Goal: Navigation & Orientation: Find specific page/section

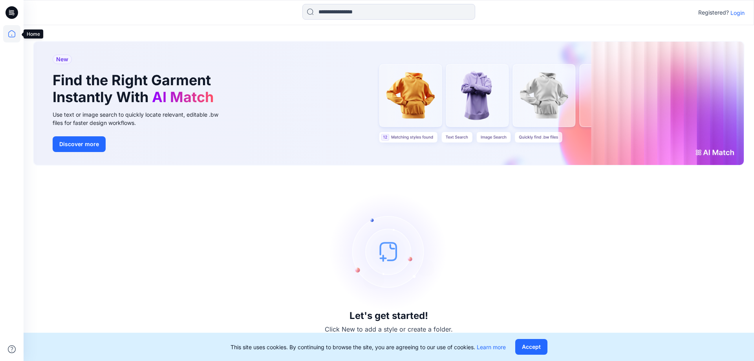
click at [11, 34] on icon at bounding box center [11, 33] width 17 height 17
click at [7, 33] on icon at bounding box center [11, 33] width 17 height 17
click at [740, 13] on p "Login" at bounding box center [738, 13] width 14 height 8
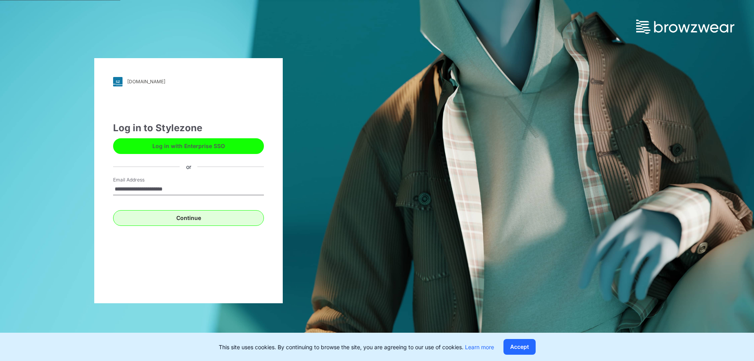
type input "**********"
click at [180, 217] on button "Continue" at bounding box center [188, 218] width 151 height 16
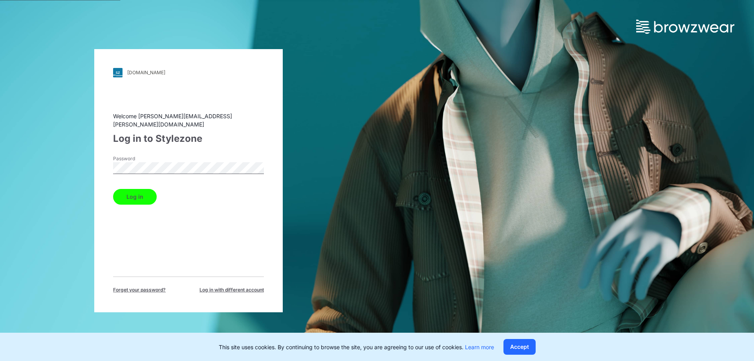
click at [132, 189] on button "Log in" at bounding box center [135, 197] width 44 height 16
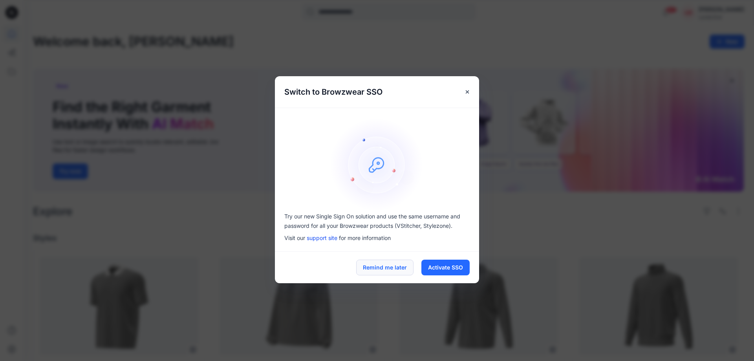
click at [387, 266] on button "Remind me later" at bounding box center [384, 268] width 57 height 16
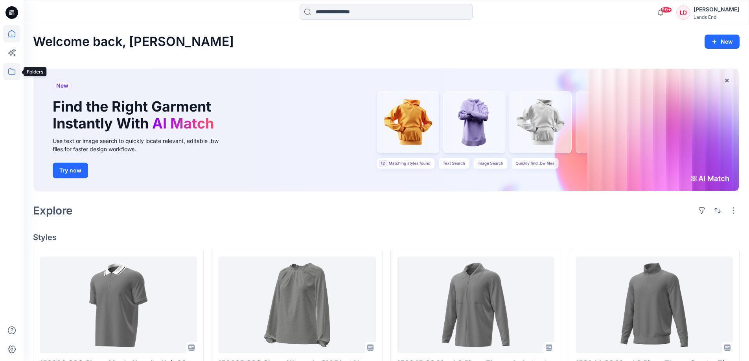
click at [11, 71] on icon at bounding box center [11, 71] width 17 height 17
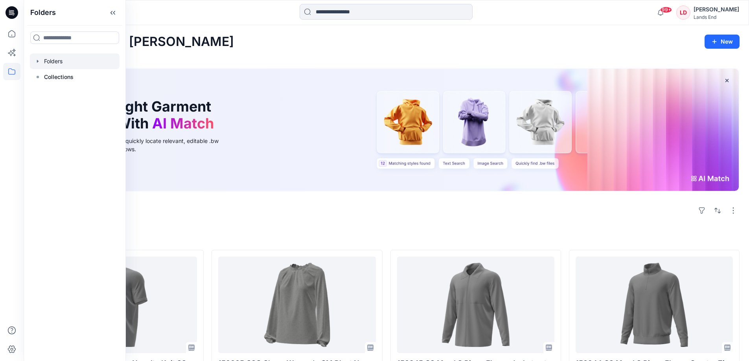
click at [48, 61] on div at bounding box center [75, 61] width 90 height 16
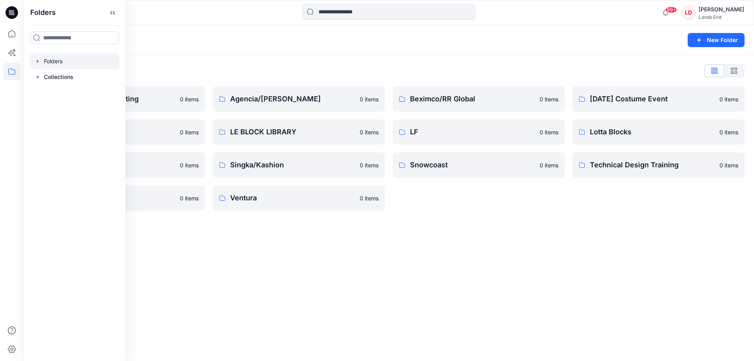
click at [213, 46] on div "Folders New Folder" at bounding box center [389, 40] width 731 height 30
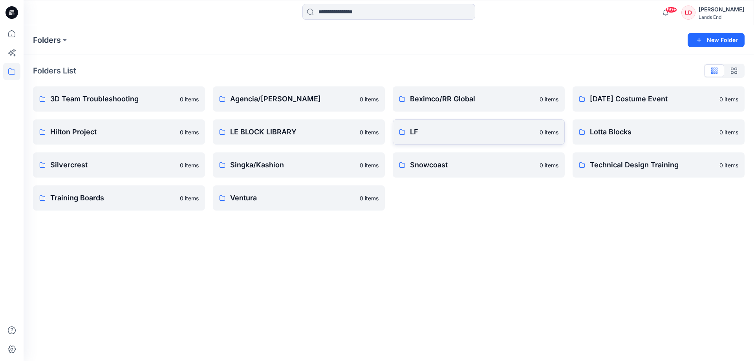
click at [437, 130] on p "LF" at bounding box center [472, 132] width 125 height 11
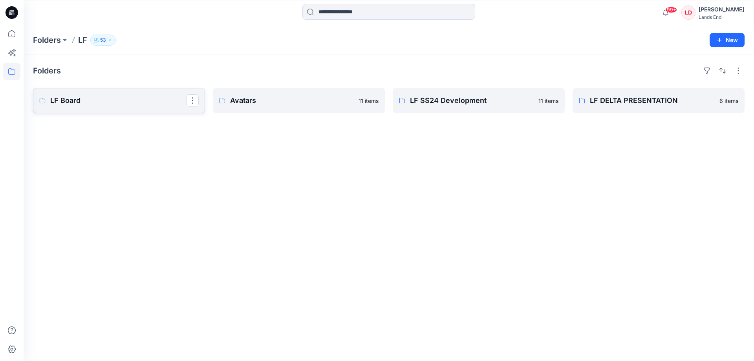
click at [72, 101] on p "LF Board" at bounding box center [118, 100] width 136 height 11
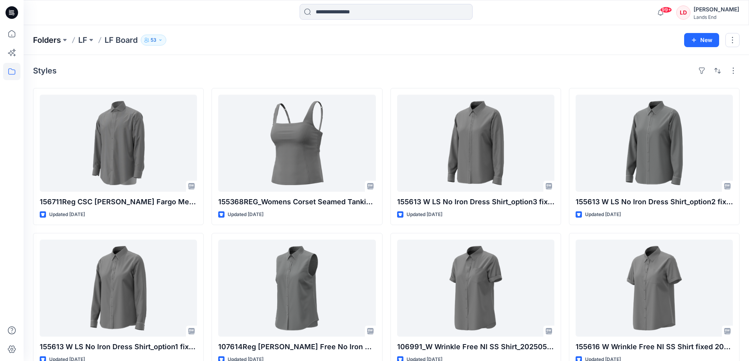
click at [47, 40] on p "Folders" at bounding box center [47, 40] width 28 height 11
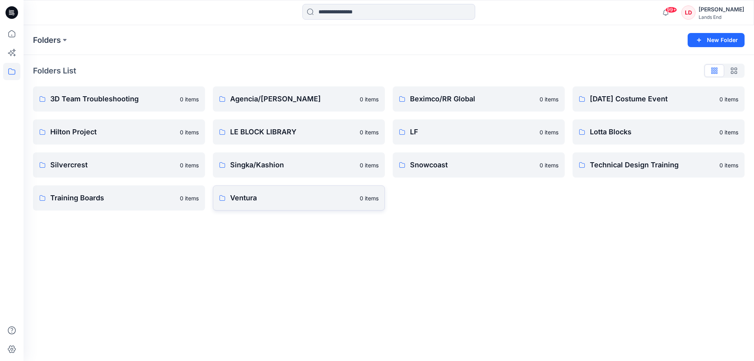
click at [248, 198] on p "Ventura" at bounding box center [292, 198] width 125 height 11
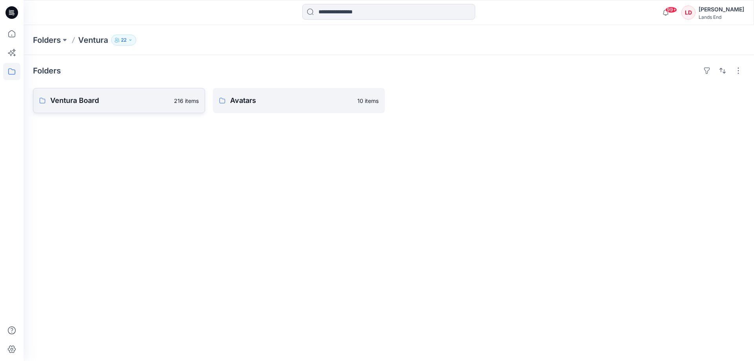
click at [85, 99] on p "Ventura Board" at bounding box center [109, 100] width 119 height 11
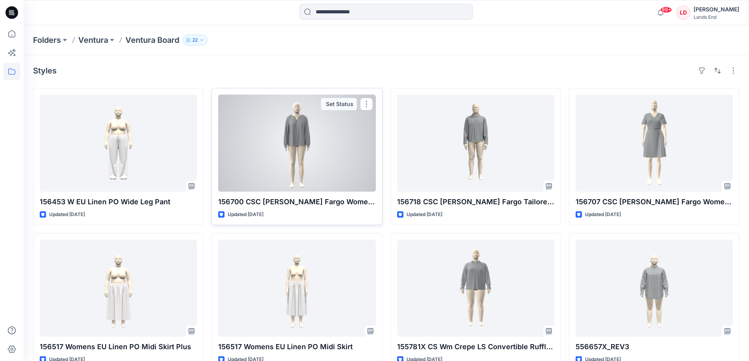
click at [297, 169] on div at bounding box center [296, 143] width 157 height 97
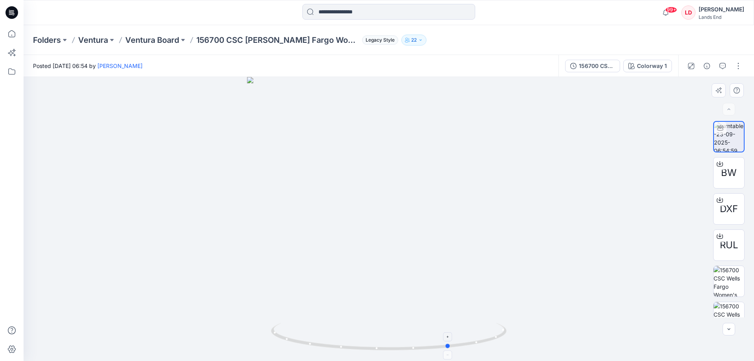
drag, startPoint x: 389, startPoint y: 349, endPoint x: 450, endPoint y: 334, distance: 63.1
click at [450, 334] on icon at bounding box center [390, 337] width 238 height 29
click at [160, 39] on p "Ventura Board" at bounding box center [152, 40] width 54 height 11
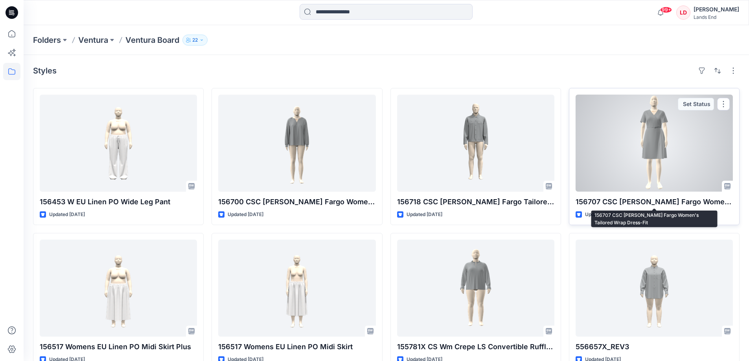
click at [648, 200] on p "156707 CSC [PERSON_NAME] Fargo Women's Tailored Wrap Dress-Fit" at bounding box center [653, 201] width 157 height 11
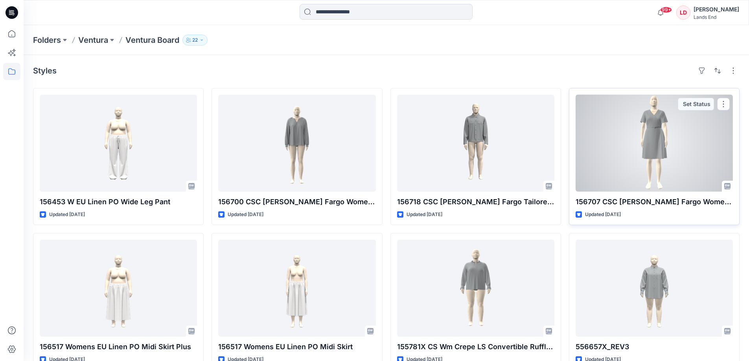
click at [658, 141] on div at bounding box center [653, 143] width 157 height 97
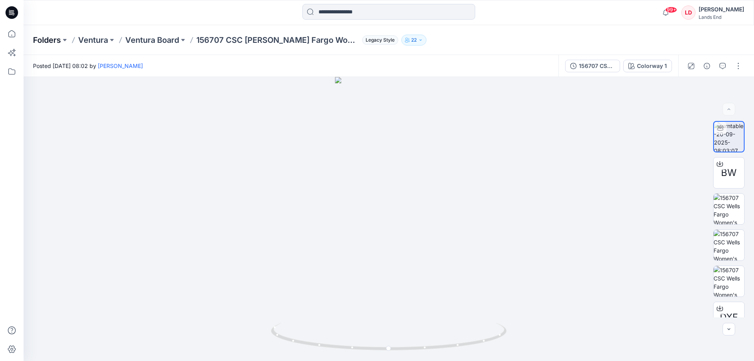
click at [39, 38] on p "Folders" at bounding box center [47, 40] width 28 height 11
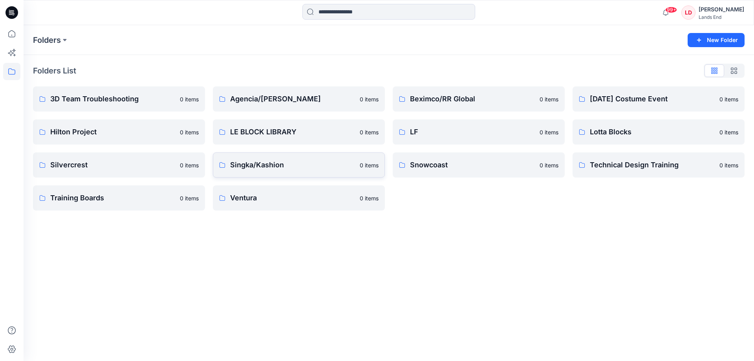
click at [265, 162] on p "Singka/Kashion" at bounding box center [292, 165] width 125 height 11
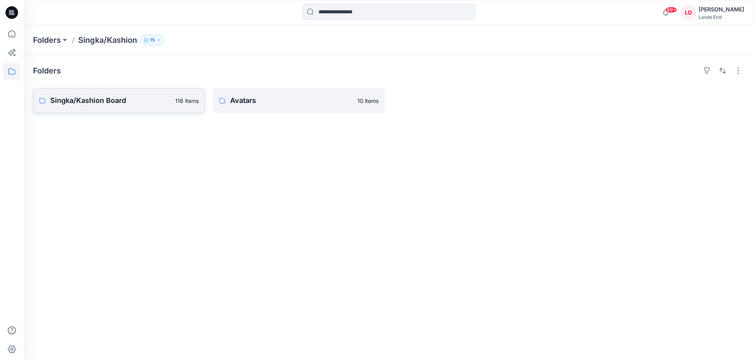
click at [87, 99] on p "Singka/Kashion Board" at bounding box center [110, 100] width 120 height 11
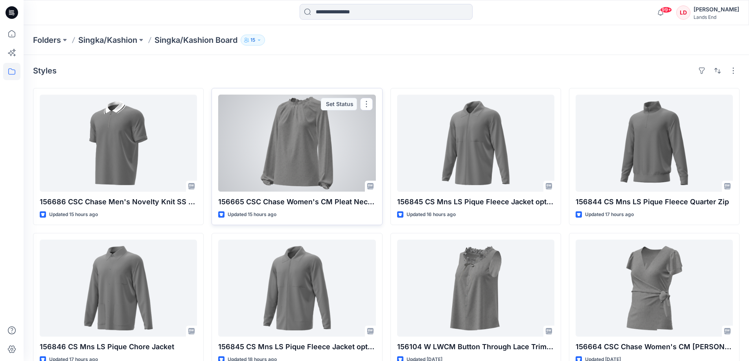
click at [308, 172] on div at bounding box center [296, 143] width 157 height 97
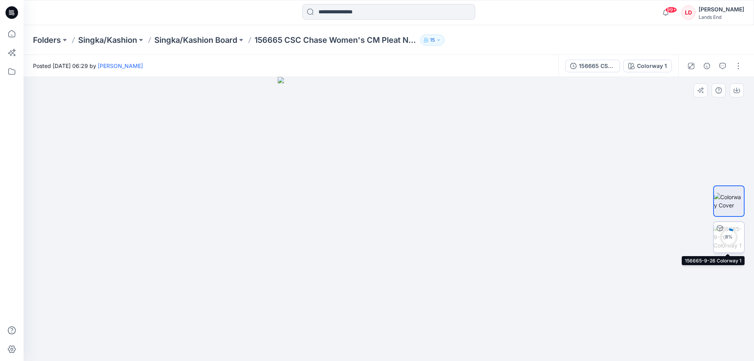
click at [731, 233] on circle at bounding box center [729, 237] width 16 height 16
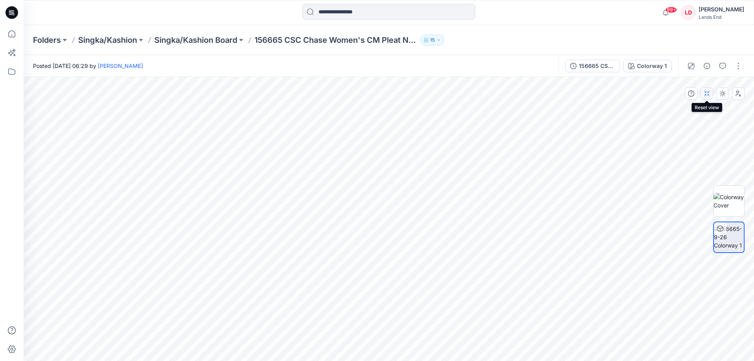
click at [706, 96] on icon "button" at bounding box center [707, 93] width 6 height 6
click at [195, 40] on p "Singka/Kashion Board" at bounding box center [195, 40] width 83 height 11
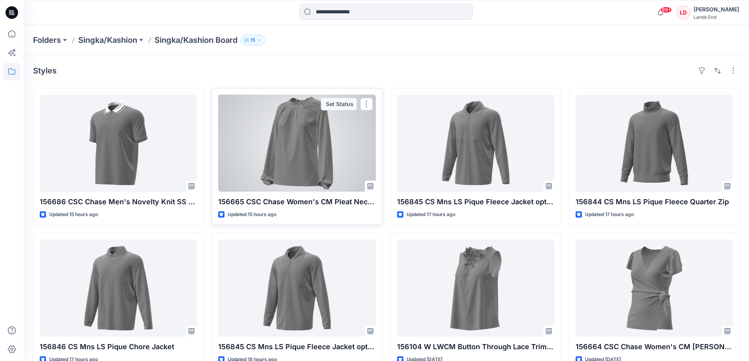
click at [287, 170] on div at bounding box center [296, 143] width 157 height 97
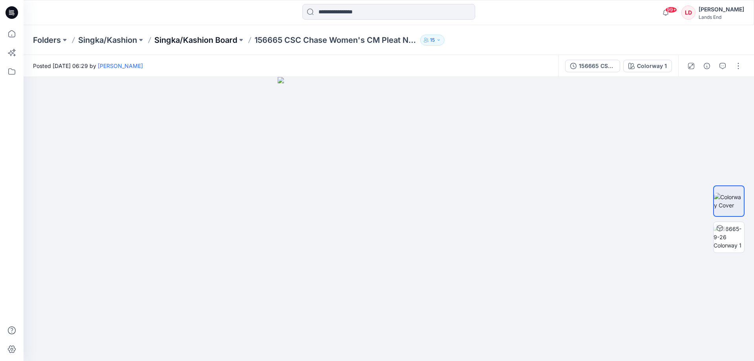
click at [210, 37] on p "Singka/Kashion Board" at bounding box center [195, 40] width 83 height 11
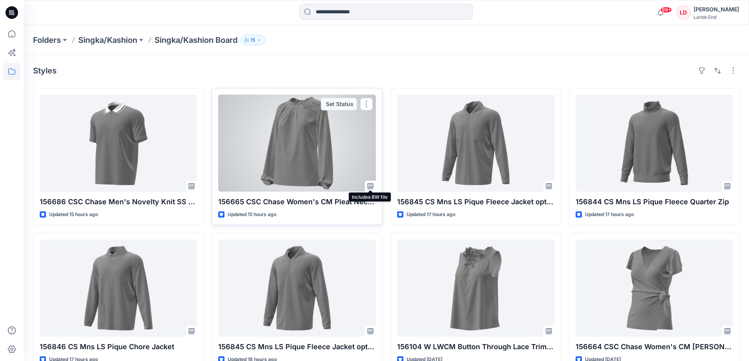
click at [369, 184] on icon at bounding box center [370, 186] width 6 height 6
click at [369, 185] on icon at bounding box center [368, 185] width 1 height 0
click at [312, 200] on p "156665 CSC Chase Women's CM Pleat Neck Top" at bounding box center [296, 201] width 157 height 11
click at [372, 186] on icon at bounding box center [370, 186] width 6 height 6
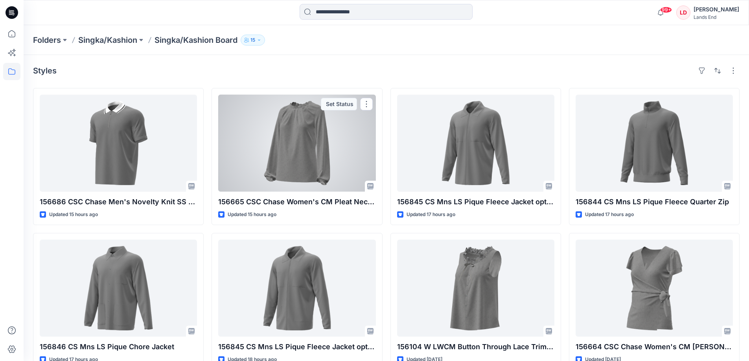
click at [291, 163] on div at bounding box center [296, 143] width 157 height 97
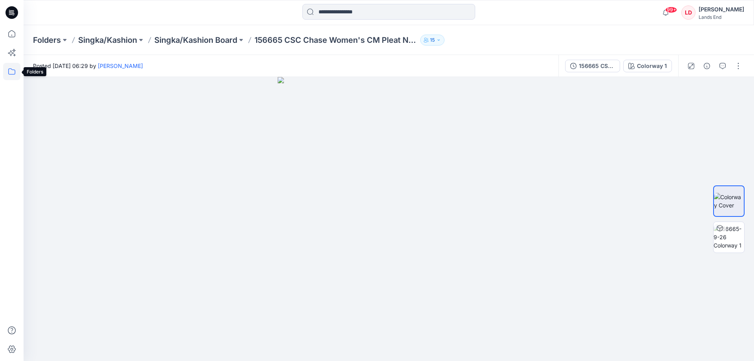
click at [11, 74] on icon at bounding box center [11, 71] width 17 height 17
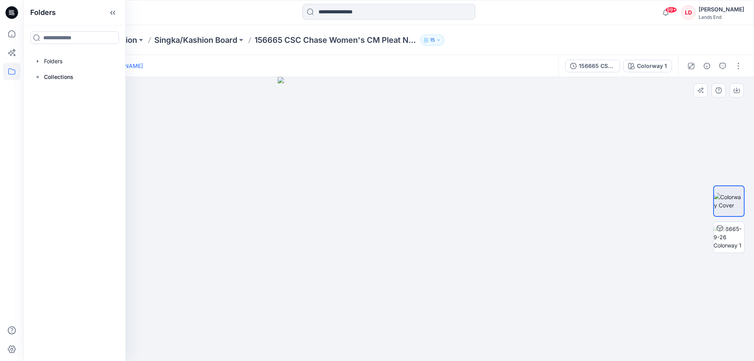
click at [189, 93] on div at bounding box center [389, 219] width 731 height 284
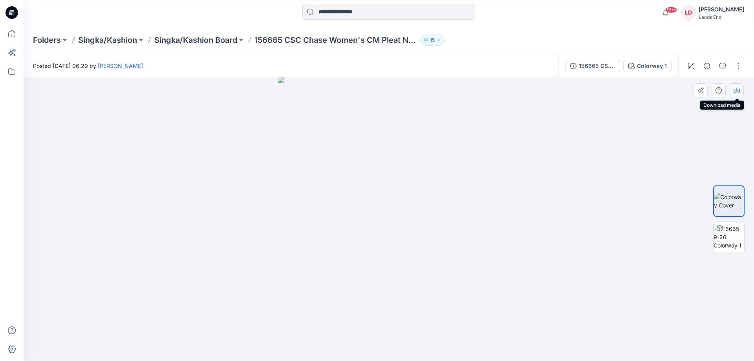
click at [738, 89] on icon "button" at bounding box center [737, 90] width 6 height 6
click at [728, 33] on div "Folders Singka/[PERSON_NAME]/Kashion Board 156665 CSC Chase Women's CM Pleat Ne…" at bounding box center [389, 40] width 731 height 30
click at [648, 112] on div at bounding box center [389, 219] width 731 height 284
click at [727, 230] on img at bounding box center [729, 237] width 31 height 25
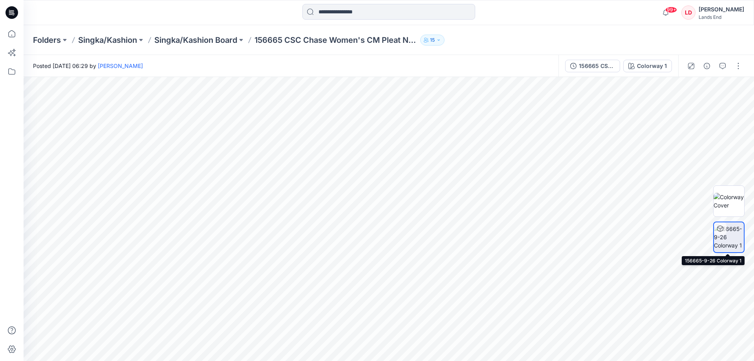
click at [731, 239] on img at bounding box center [729, 237] width 30 height 25
click at [707, 94] on icon "button" at bounding box center [707, 93] width 6 height 6
click at [732, 234] on img at bounding box center [729, 237] width 30 height 25
click at [707, 94] on icon "button" at bounding box center [707, 93] width 6 height 6
click at [706, 94] on icon "button" at bounding box center [707, 93] width 6 height 6
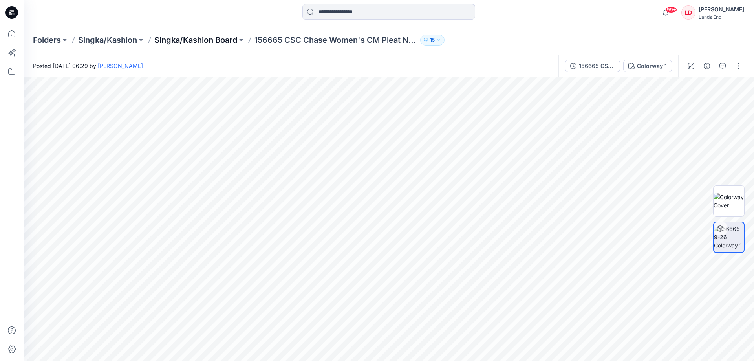
click at [200, 37] on p "Singka/Kashion Board" at bounding box center [195, 40] width 83 height 11
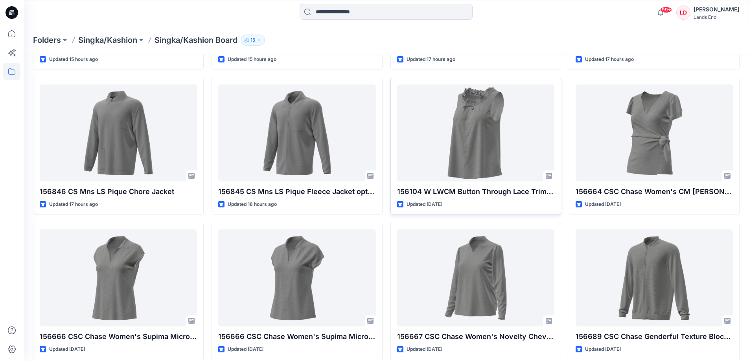
scroll to position [192, 0]
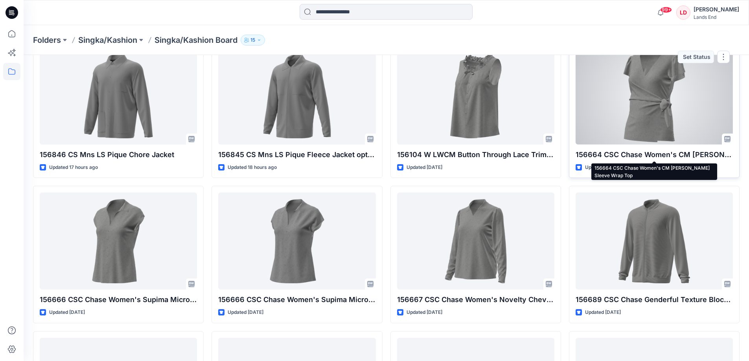
click at [638, 154] on p "156664 CSC Chase Women's CM [PERSON_NAME] Sleeve Wrap Top" at bounding box center [653, 154] width 157 height 11
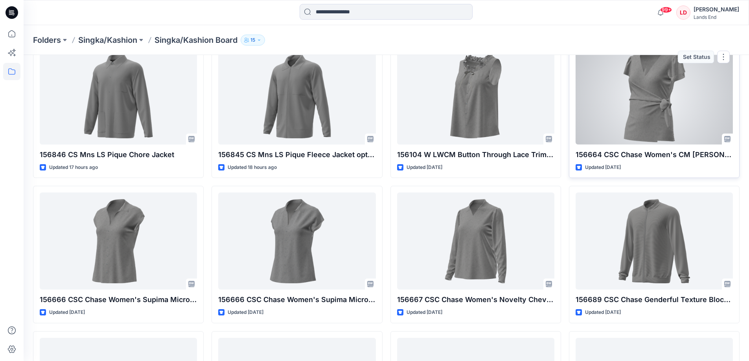
click at [647, 128] on div at bounding box center [653, 96] width 157 height 97
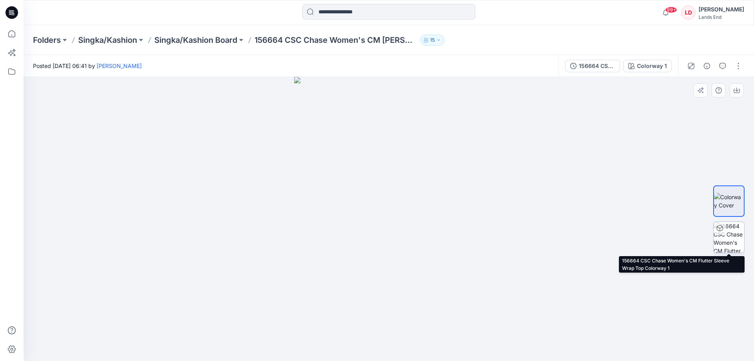
click at [728, 236] on img at bounding box center [729, 237] width 31 height 31
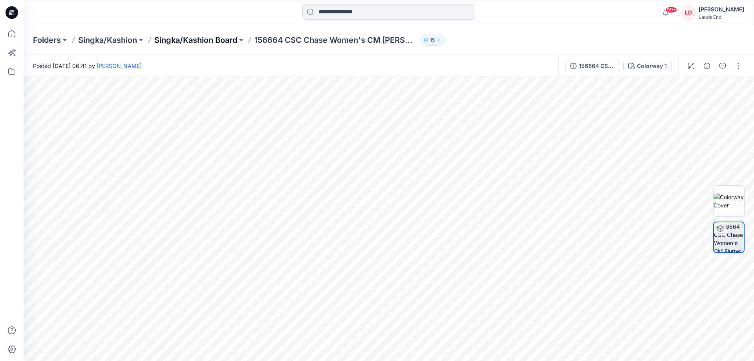
click at [198, 38] on p "Singka/Kashion Board" at bounding box center [195, 40] width 83 height 11
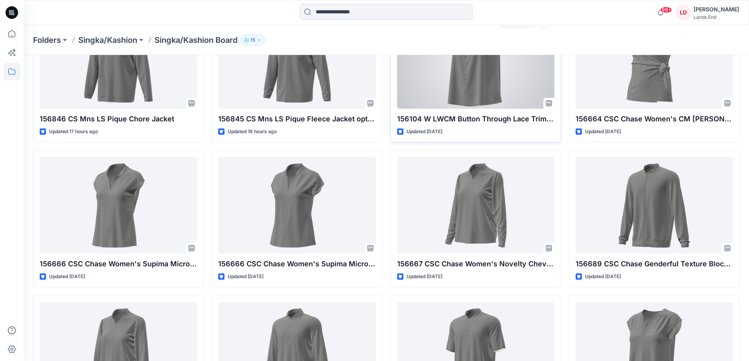
scroll to position [236, 0]
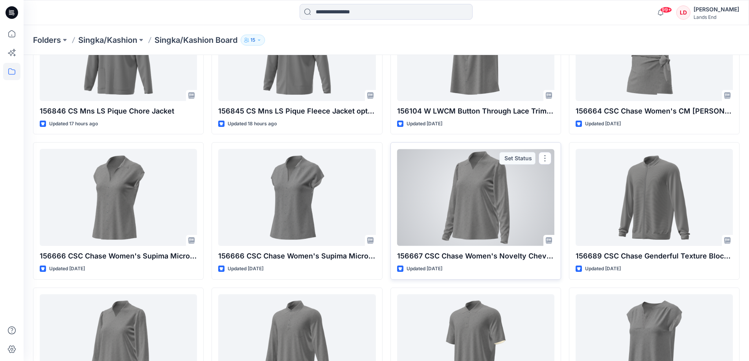
click at [475, 231] on div at bounding box center [475, 197] width 157 height 97
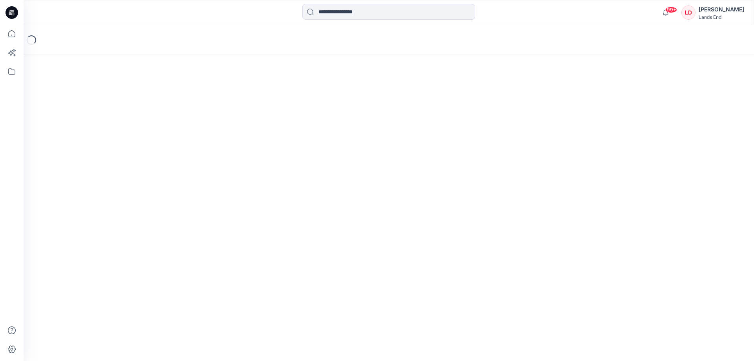
click at [475, 231] on div "Loading..." at bounding box center [389, 193] width 731 height 336
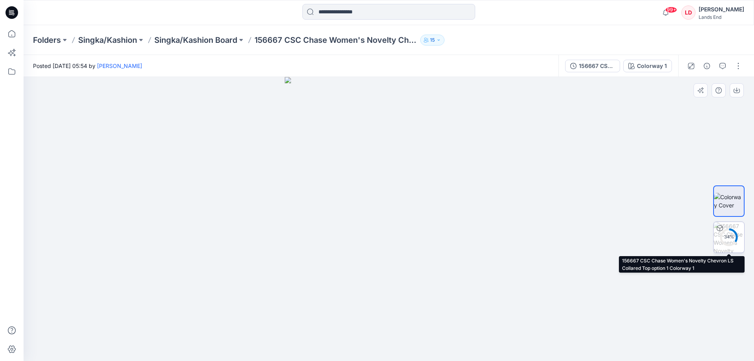
click at [732, 235] on div "34 %" at bounding box center [729, 237] width 19 height 7
click at [732, 228] on img at bounding box center [729, 237] width 30 height 30
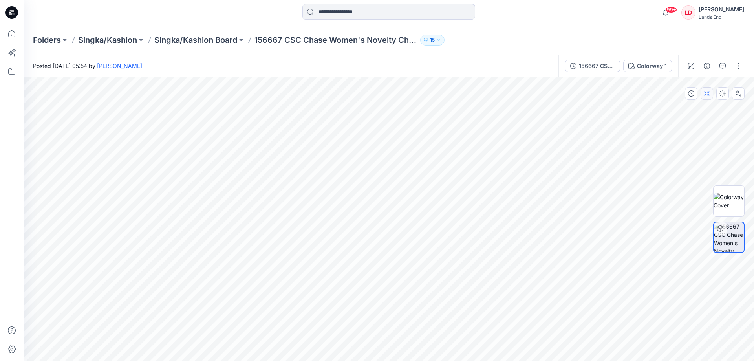
click at [708, 97] on button "button" at bounding box center [707, 93] width 13 height 13
click at [708, 92] on icon "button" at bounding box center [706, 93] width 5 height 5
click at [722, 95] on icon "button" at bounding box center [723, 93] width 6 height 6
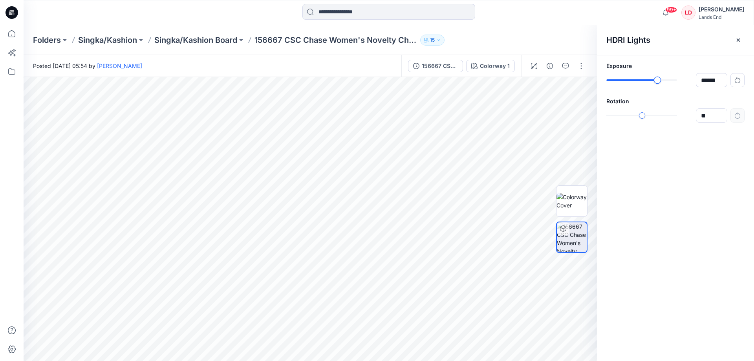
type input "******"
click at [662, 81] on div "slider-ex-1" at bounding box center [662, 80] width 7 height 7
type input "****"
click at [632, 115] on div "slider-ex-1" at bounding box center [632, 115] width 7 height 7
click at [632, 132] on div "HDRI Lights Exposure ****** Rotation ****" at bounding box center [675, 193] width 157 height 336
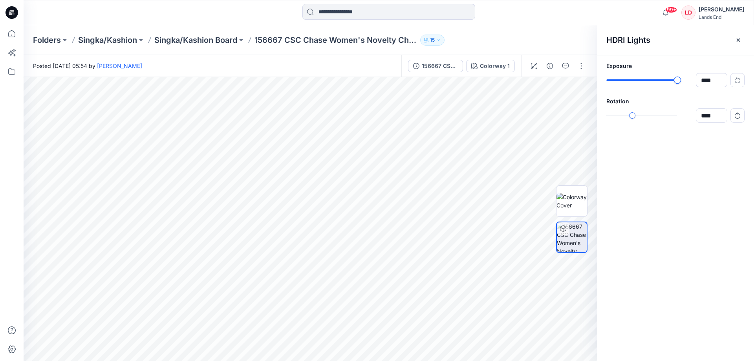
click at [695, 81] on div "****" at bounding box center [676, 80] width 138 height 14
click at [641, 83] on div "slider-ex-1" at bounding box center [641, 80] width 7 height 7
type input "******"
click at [644, 81] on div "slider-ex-1" at bounding box center [644, 80] width 7 height 7
click at [201, 39] on p "Singka/Kashion Board" at bounding box center [195, 40] width 83 height 11
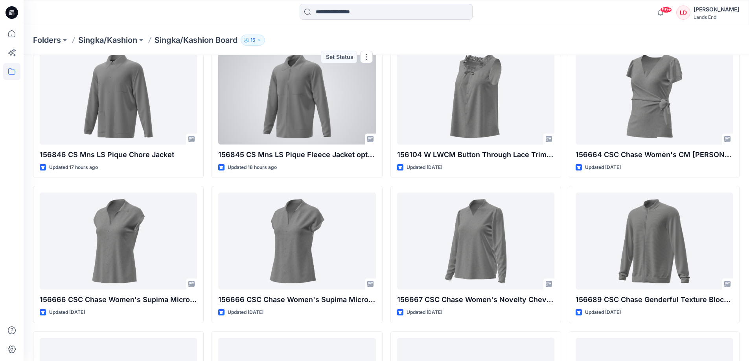
scroll to position [231, 0]
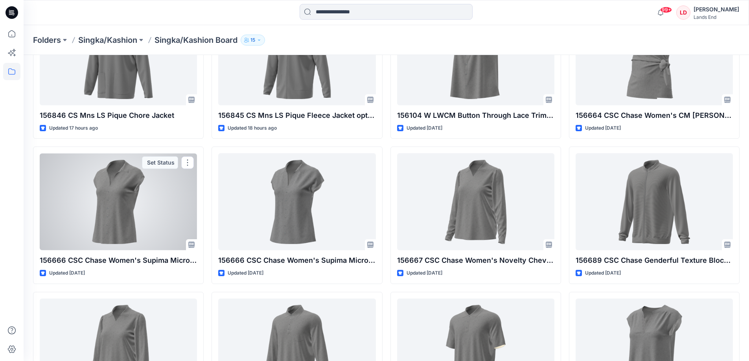
click at [115, 233] on div at bounding box center [118, 201] width 157 height 97
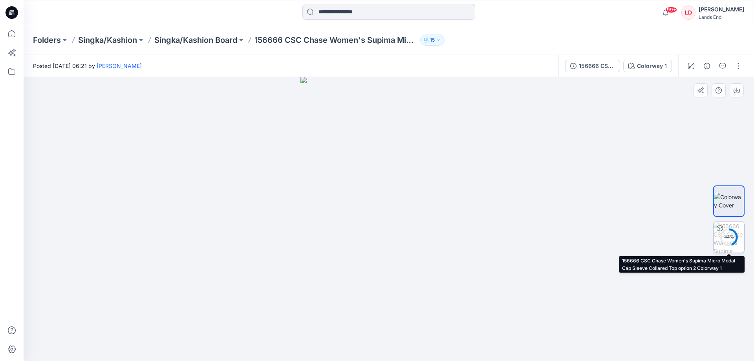
click at [728, 239] on div "44 %" at bounding box center [729, 237] width 19 height 7
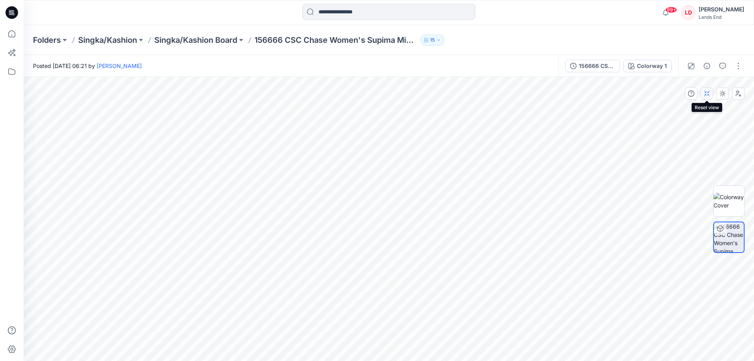
click at [706, 95] on icon "button" at bounding box center [705, 93] width 2 height 5
click at [723, 94] on icon "button" at bounding box center [723, 93] width 6 height 6
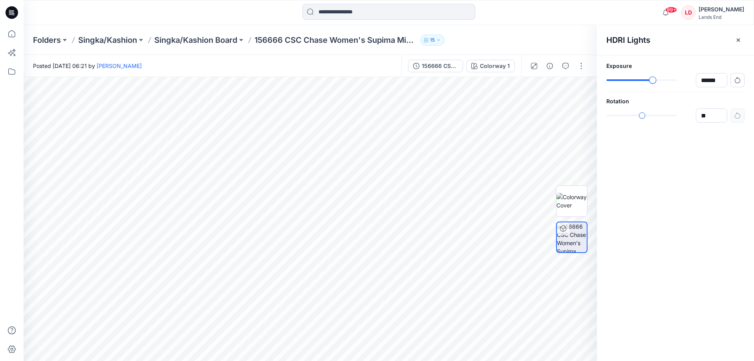
type input "******"
click at [645, 79] on div "slider-ex-1" at bounding box center [645, 80] width 7 height 7
click at [50, 40] on p "Folders" at bounding box center [47, 40] width 28 height 11
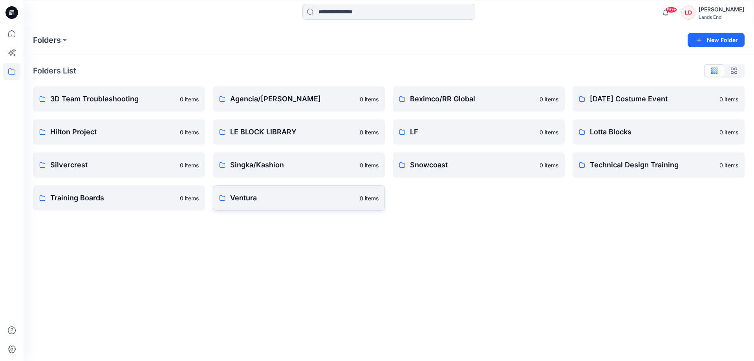
click at [250, 195] on p "Ventura" at bounding box center [292, 198] width 125 height 11
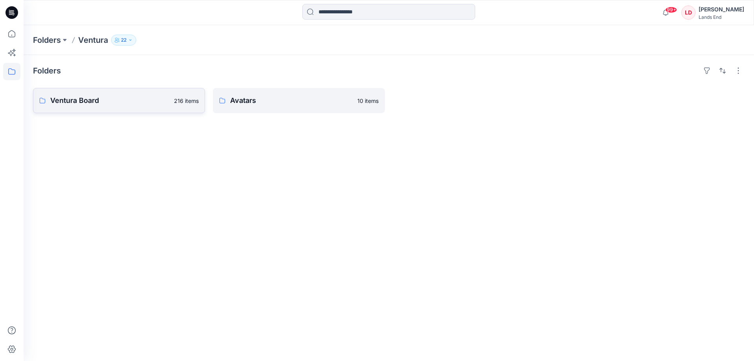
click at [71, 102] on p "Ventura Board" at bounding box center [109, 100] width 119 height 11
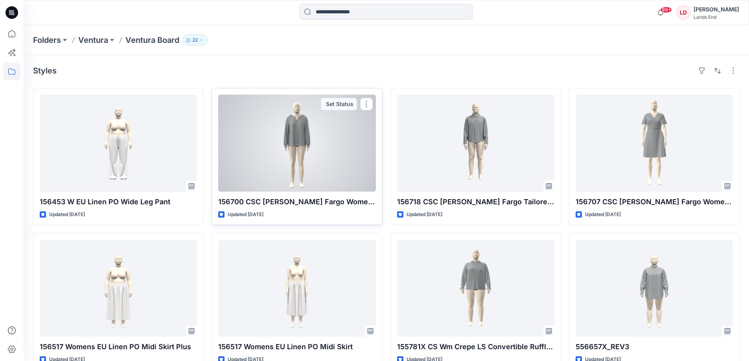
click at [299, 154] on div at bounding box center [296, 143] width 157 height 97
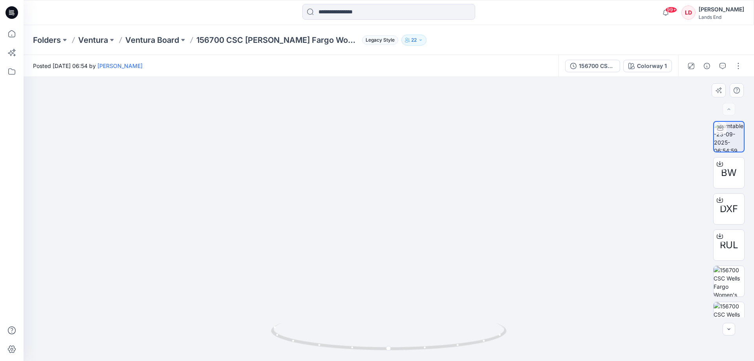
drag, startPoint x: 396, startPoint y: 175, endPoint x: 393, endPoint y: 207, distance: 32.0
click at [393, 207] on img at bounding box center [389, 202] width 414 height 317
click at [562, 198] on img at bounding box center [389, 190] width 511 height 342
click at [589, 225] on img at bounding box center [389, 190] width 511 height 342
drag, startPoint x: 389, startPoint y: 349, endPoint x: 482, endPoint y: 347, distance: 92.4
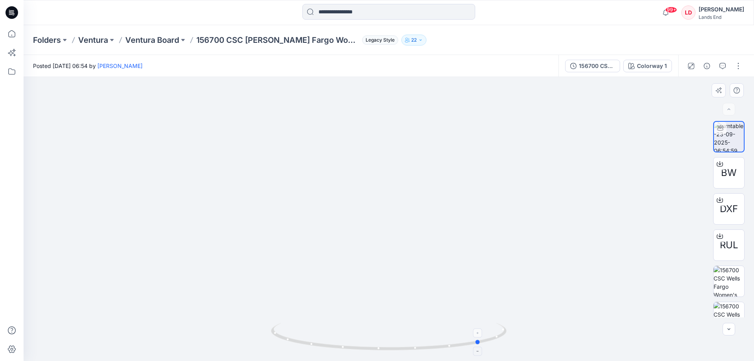
click at [482, 347] on icon at bounding box center [390, 337] width 238 height 29
click at [575, 189] on img at bounding box center [389, 190] width 511 height 342
drag, startPoint x: 480, startPoint y: 345, endPoint x: 520, endPoint y: 334, distance: 41.6
click at [520, 334] on div at bounding box center [389, 219] width 731 height 284
click at [593, 37] on div "Folders [PERSON_NAME] Board 156700 CSC [PERSON_NAME] Fargo Women's Topstitched …" at bounding box center [358, 40] width 651 height 11
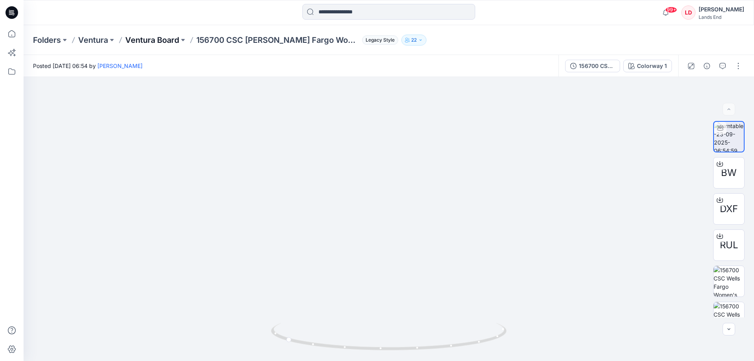
click at [163, 39] on p "Ventura Board" at bounding box center [152, 40] width 54 height 11
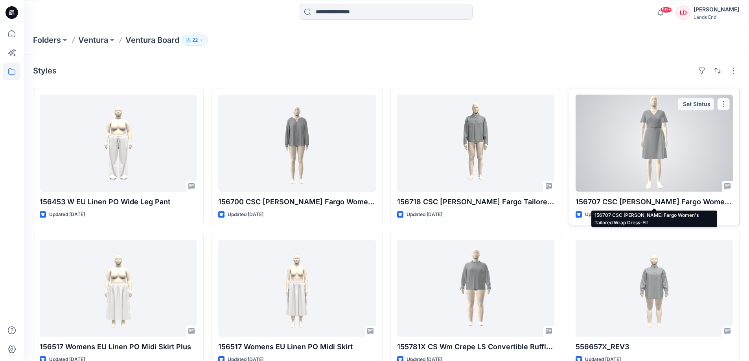
click at [655, 202] on p "156707 CSC [PERSON_NAME] Fargo Women's Tailored Wrap Dress-Fit" at bounding box center [653, 201] width 157 height 11
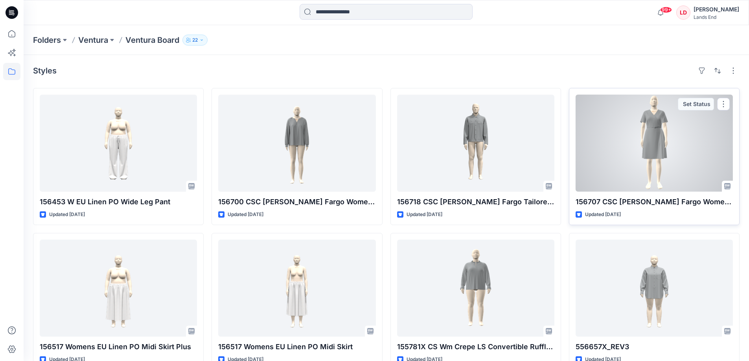
click at [650, 152] on div at bounding box center [653, 143] width 157 height 97
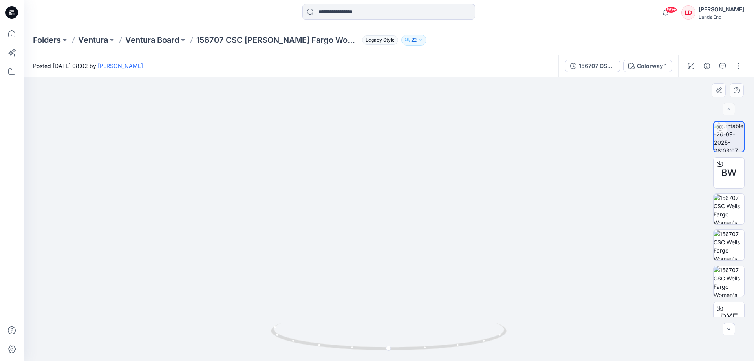
drag, startPoint x: 397, startPoint y: 147, endPoint x: 395, endPoint y: 175, distance: 27.6
click at [395, 175] on img at bounding box center [389, 200] width 156 height 321
click at [609, 191] on div at bounding box center [389, 219] width 731 height 284
drag, startPoint x: 389, startPoint y: 347, endPoint x: 485, endPoint y: 348, distance: 95.9
click at [485, 348] on icon at bounding box center [390, 337] width 238 height 29
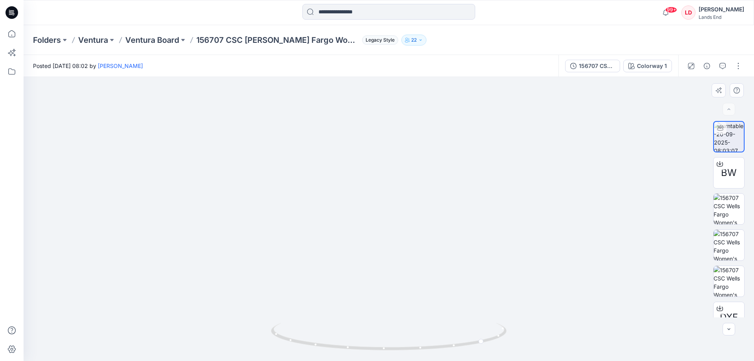
drag, startPoint x: 675, startPoint y: 176, endPoint x: 686, endPoint y: 169, distance: 12.9
click at [678, 174] on div at bounding box center [389, 219] width 731 height 284
drag, startPoint x: 396, startPoint y: 159, endPoint x: 396, endPoint y: 154, distance: 5.1
click at [396, 154] on img at bounding box center [388, 194] width 163 height 334
drag, startPoint x: 564, startPoint y: 136, endPoint x: 541, endPoint y: 156, distance: 30.1
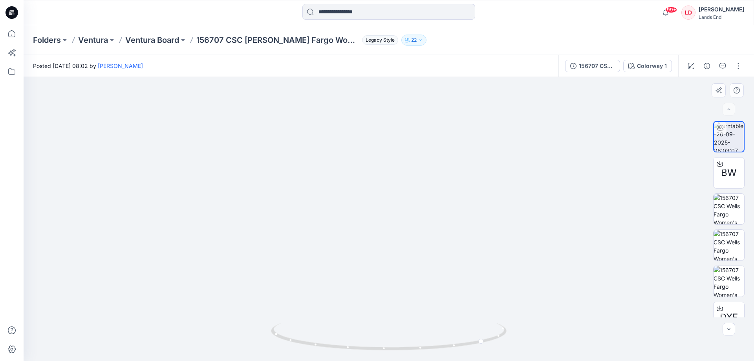
click at [563, 136] on div at bounding box center [389, 219] width 731 height 284
drag, startPoint x: 385, startPoint y: 351, endPoint x: 439, endPoint y: 350, distance: 54.2
click at [439, 350] on icon at bounding box center [390, 337] width 238 height 29
drag, startPoint x: 564, startPoint y: 279, endPoint x: 540, endPoint y: 288, distance: 25.4
click at [563, 279] on div at bounding box center [389, 219] width 731 height 284
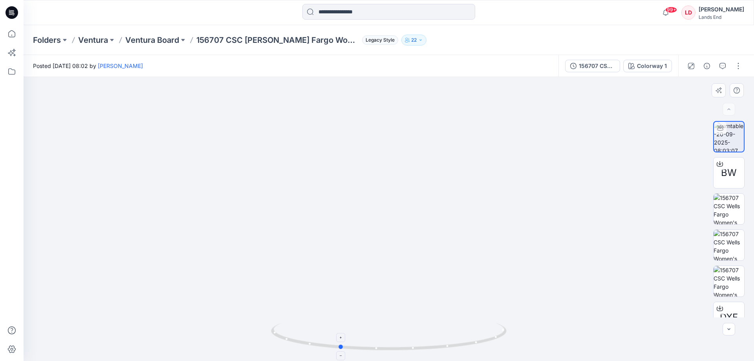
drag, startPoint x: 306, startPoint y: 345, endPoint x: 343, endPoint y: 348, distance: 36.3
click at [343, 348] on circle at bounding box center [341, 347] width 5 height 5
drag, startPoint x: 604, startPoint y: 147, endPoint x: 600, endPoint y: 146, distance: 4.9
click at [604, 147] on div at bounding box center [389, 219] width 731 height 284
click at [156, 39] on p "Ventura Board" at bounding box center [152, 40] width 54 height 11
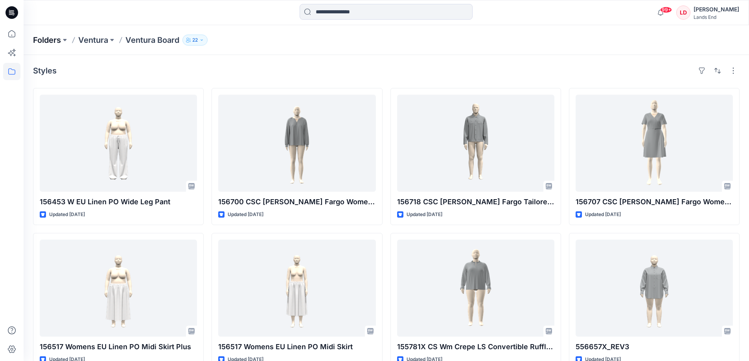
click at [46, 40] on p "Folders" at bounding box center [47, 40] width 28 height 11
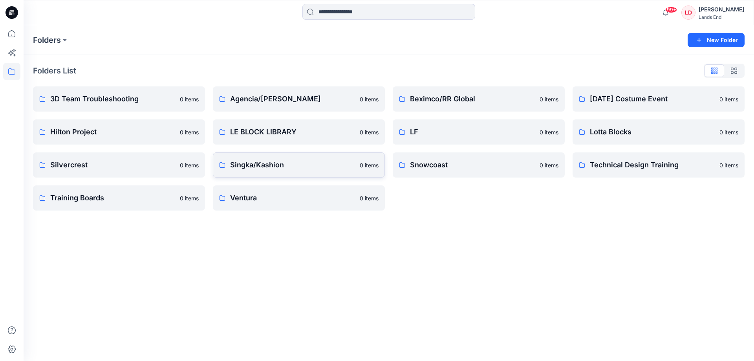
click at [272, 165] on p "Singka/Kashion" at bounding box center [292, 165] width 125 height 11
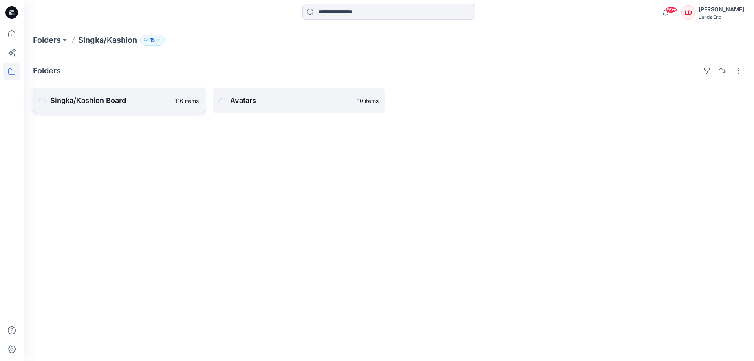
click at [97, 99] on p "Singka/Kashion Board" at bounding box center [110, 100] width 120 height 11
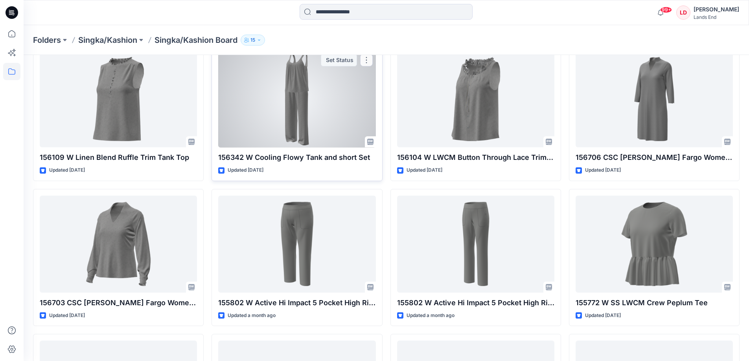
scroll to position [546, 0]
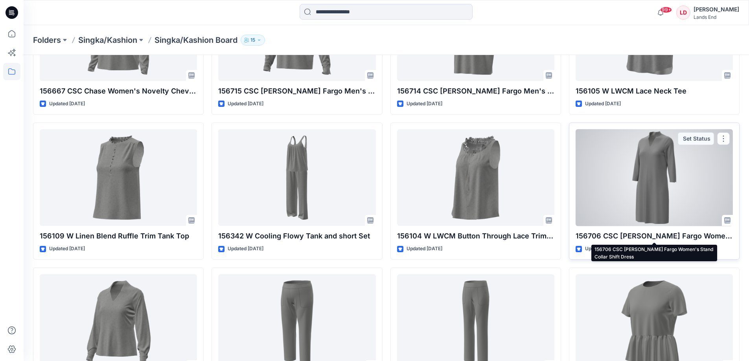
click at [665, 238] on p "156706 CSC [PERSON_NAME] Fargo Women's Stand Collar Shift Dress" at bounding box center [653, 236] width 157 height 11
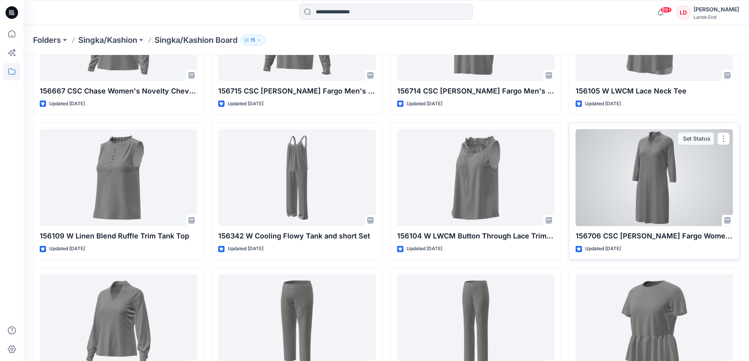
click at [659, 205] on div at bounding box center [653, 177] width 157 height 97
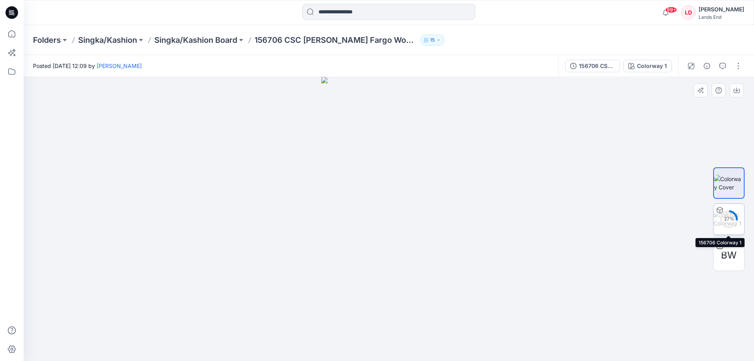
click at [733, 219] on div "27 %" at bounding box center [729, 219] width 19 height 7
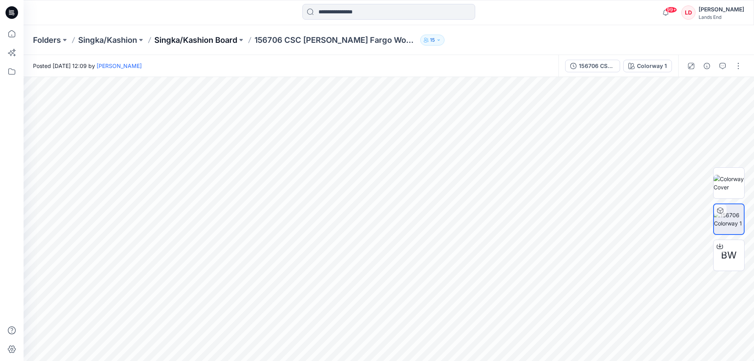
click at [215, 40] on p "Singka/Kashion Board" at bounding box center [195, 40] width 83 height 11
